Goal: Task Accomplishment & Management: Complete application form

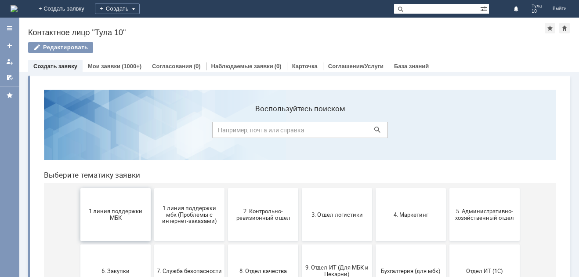
click at [113, 215] on span "1 линия поддержки МБК" at bounding box center [115, 214] width 65 height 13
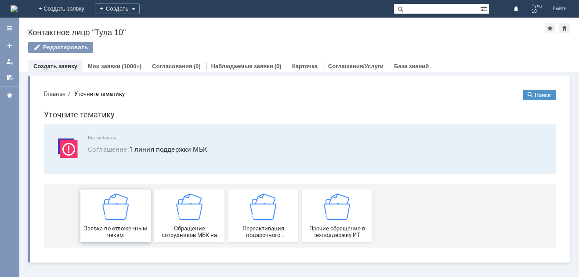
click at [112, 205] on img at bounding box center [115, 206] width 26 height 26
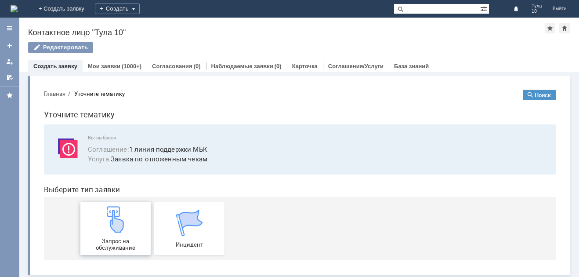
click at [115, 210] on img at bounding box center [115, 219] width 26 height 26
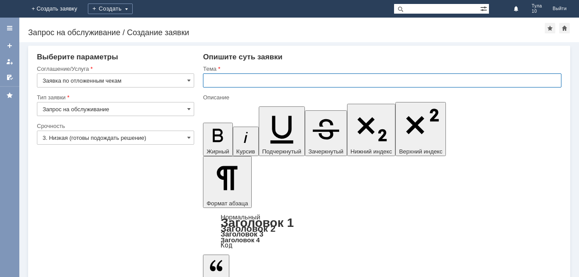
click at [239, 80] on input "text" at bounding box center [382, 80] width 359 height 14
type input "отложенные чеки"
drag, startPoint x: 244, startPoint y: 2350, endPoint x: 237, endPoint y: 2346, distance: 7.9
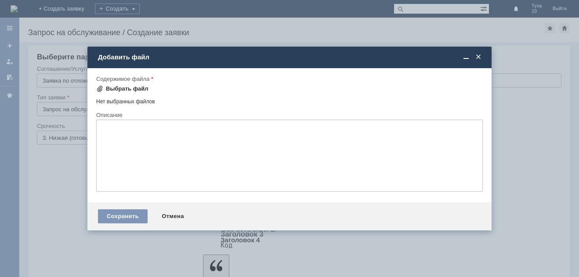
click at [128, 90] on div "Выбрать файл" at bounding box center [127, 88] width 43 height 7
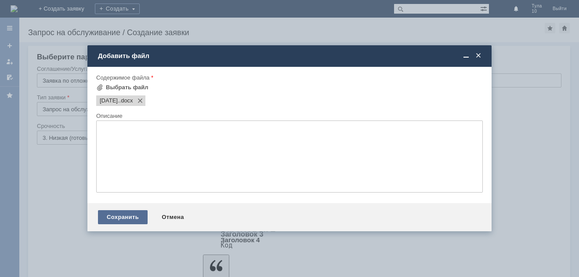
click at [140, 218] on div "Сохранить" at bounding box center [123, 217] width 50 height 14
